Goal: Book appointment/travel/reservation

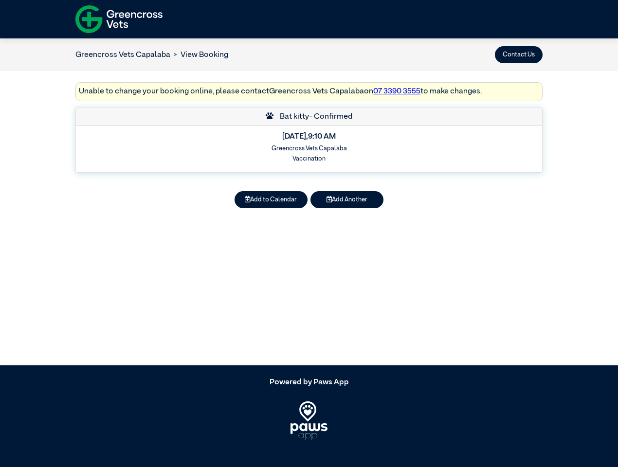
click at [519, 55] on button "Contact Us" at bounding box center [519, 54] width 48 height 17
click at [271, 200] on button "Add to Calendar" at bounding box center [271, 199] width 73 height 17
click at [347, 200] on button "Add Another" at bounding box center [347, 199] width 73 height 17
